Goal: Navigation & Orientation: Find specific page/section

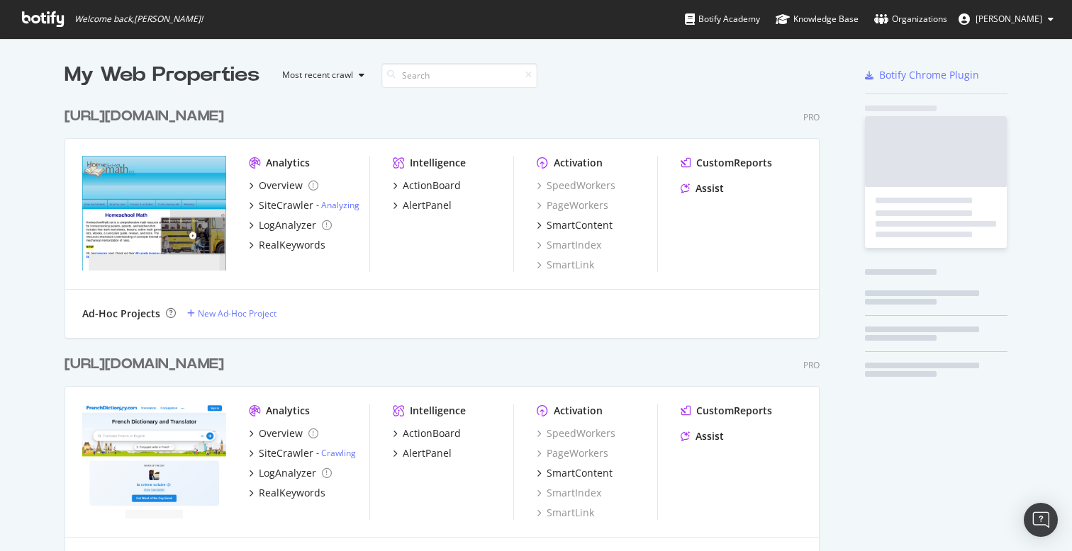
scroll to position [551, 1072]
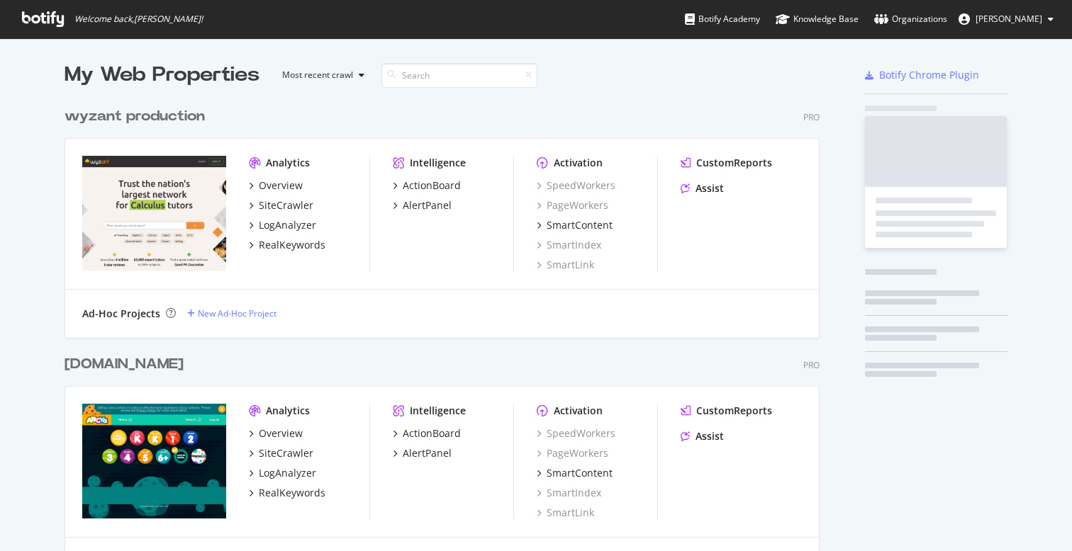
scroll to position [3289, 766]
